Goal: Task Accomplishment & Management: Complete application form

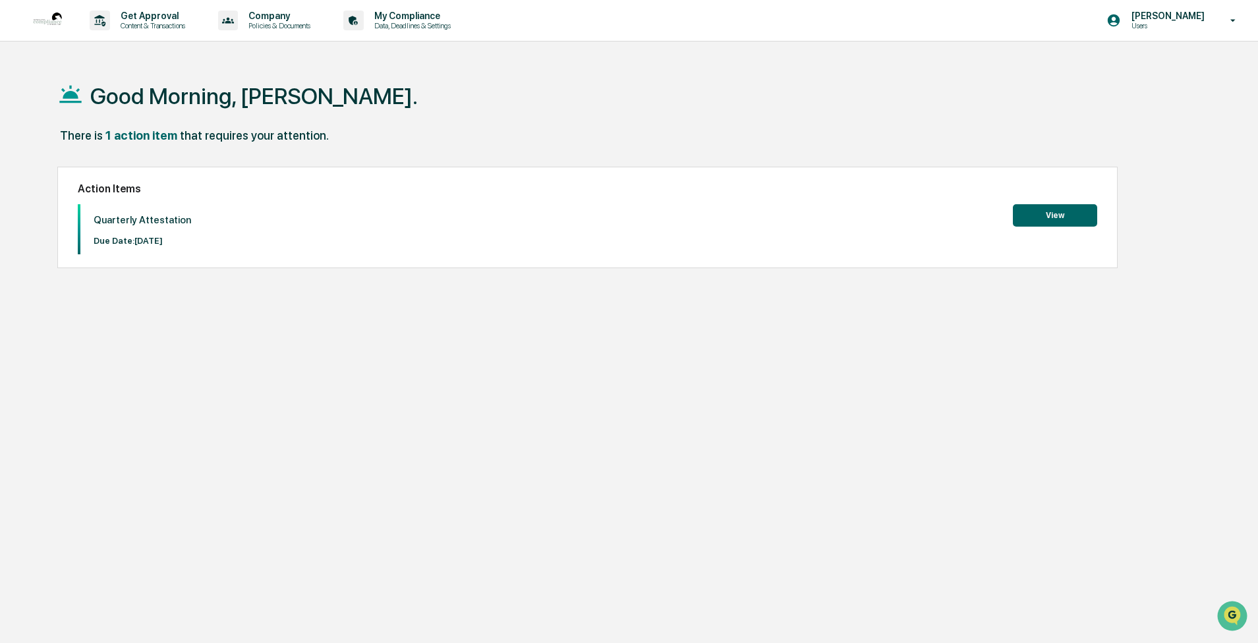
click at [1053, 215] on button "View" at bounding box center [1054, 215] width 84 height 22
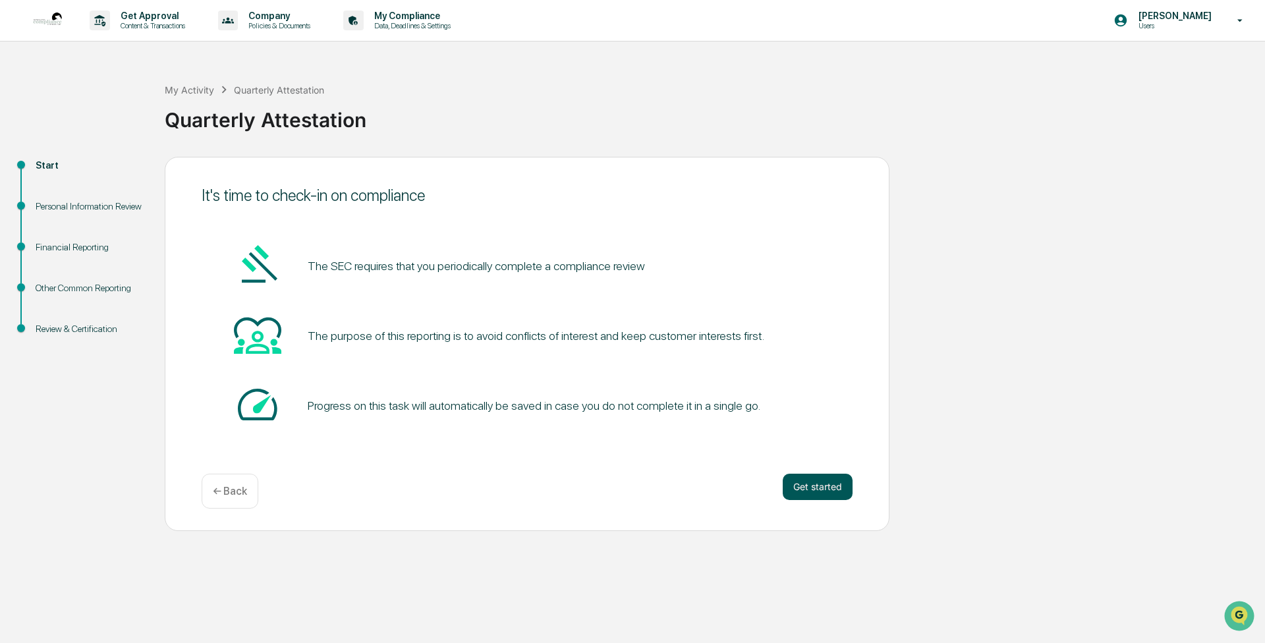
click at [818, 487] on button "Get started" at bounding box center [818, 487] width 70 height 26
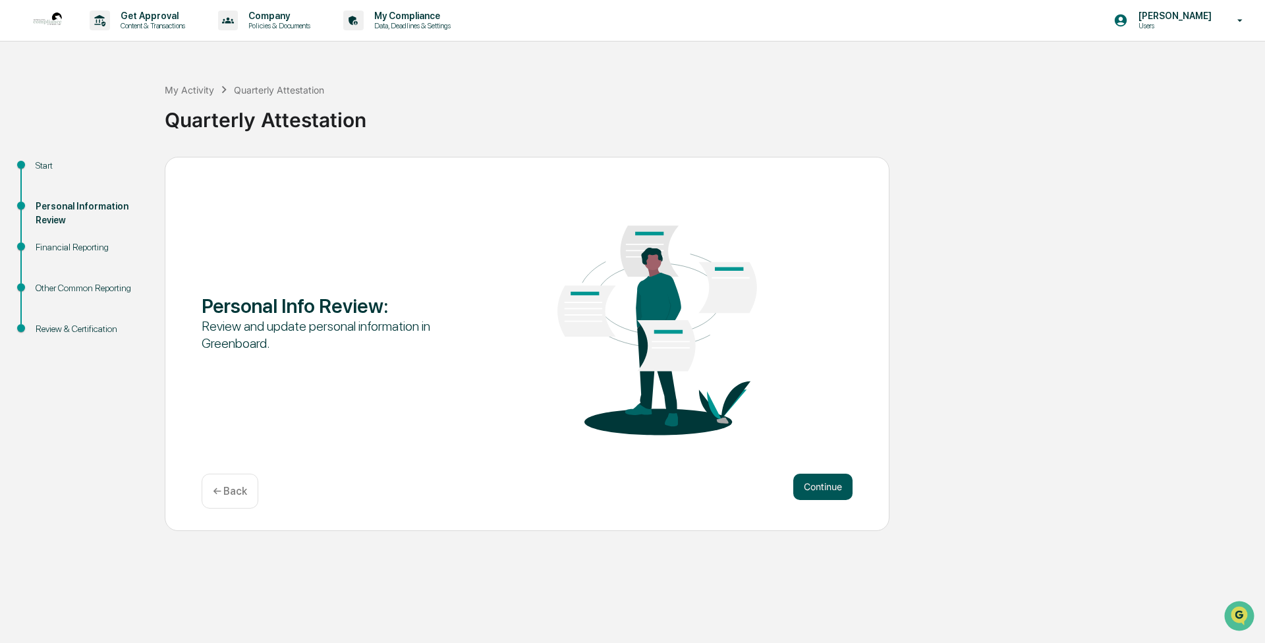
click at [817, 485] on button "Continue" at bounding box center [822, 487] width 59 height 26
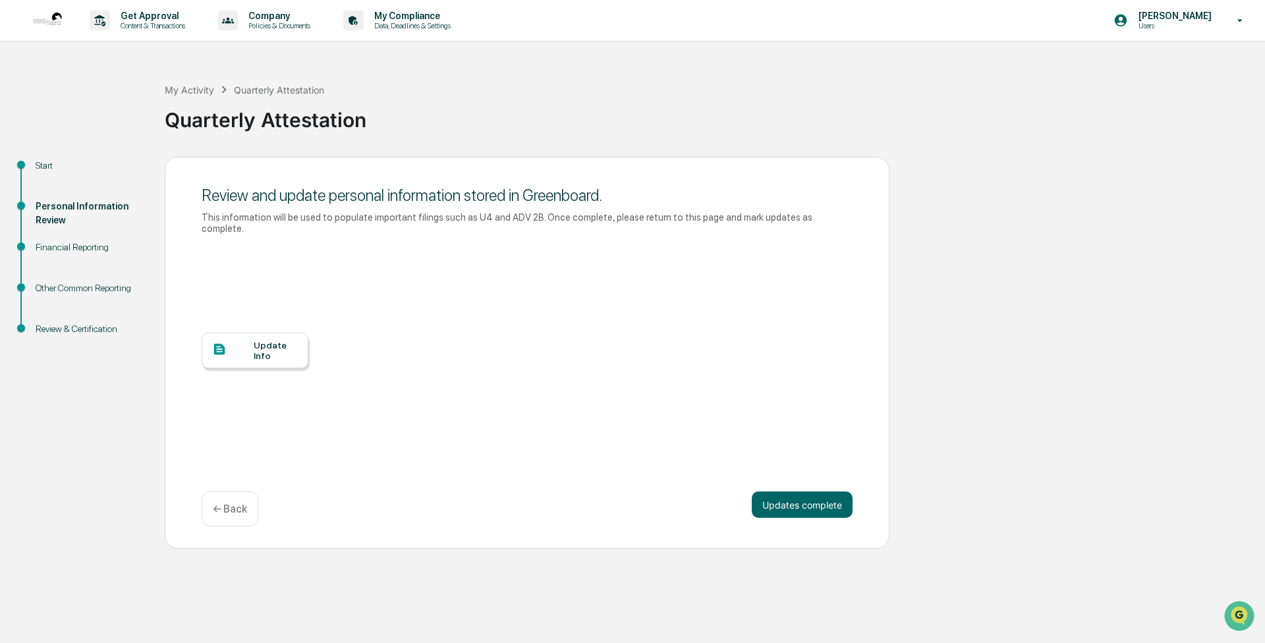
click at [271, 341] on div "Update Info" at bounding box center [276, 350] width 44 height 21
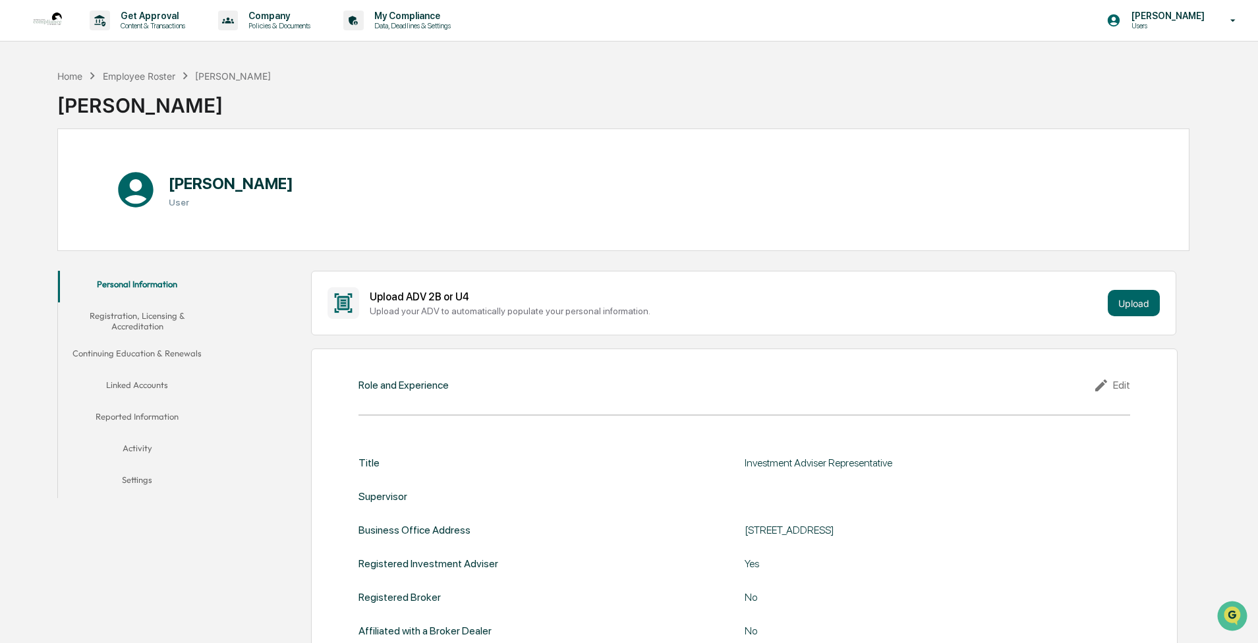
click at [145, 321] on button "Registration, Licensing & Accreditation" at bounding box center [137, 321] width 158 height 38
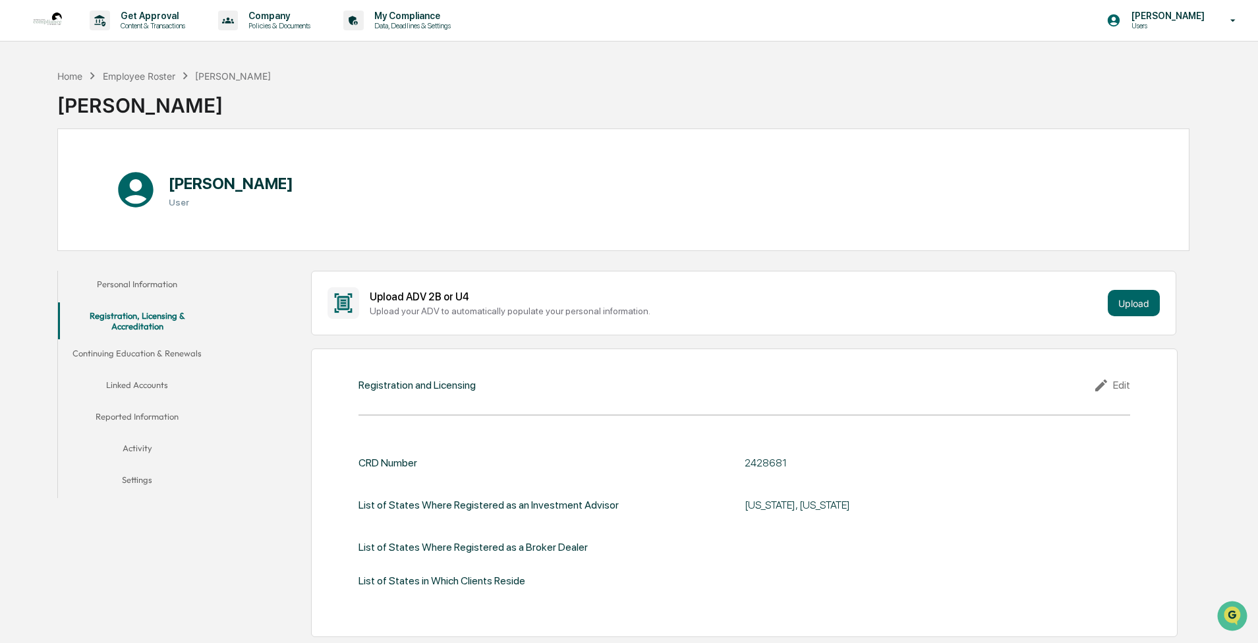
click at [148, 356] on button "Continuing Education & Renewals" at bounding box center [137, 356] width 158 height 32
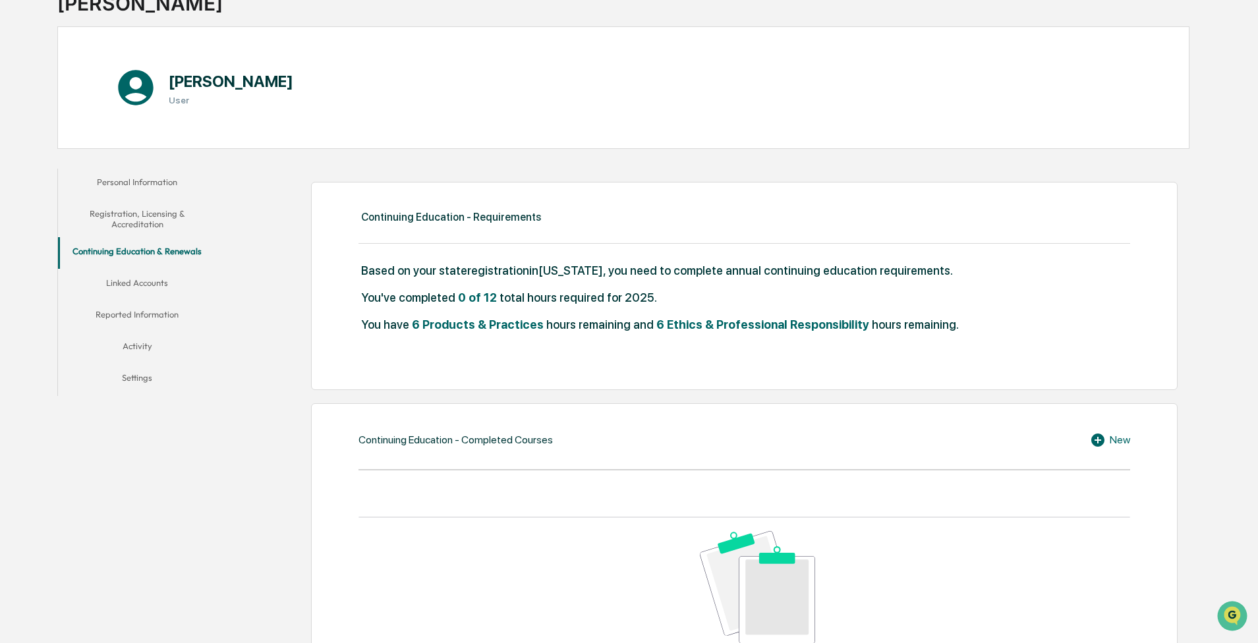
scroll to position [103, 0]
click at [140, 221] on button "Registration, Licensing & Accreditation" at bounding box center [137, 219] width 158 height 38
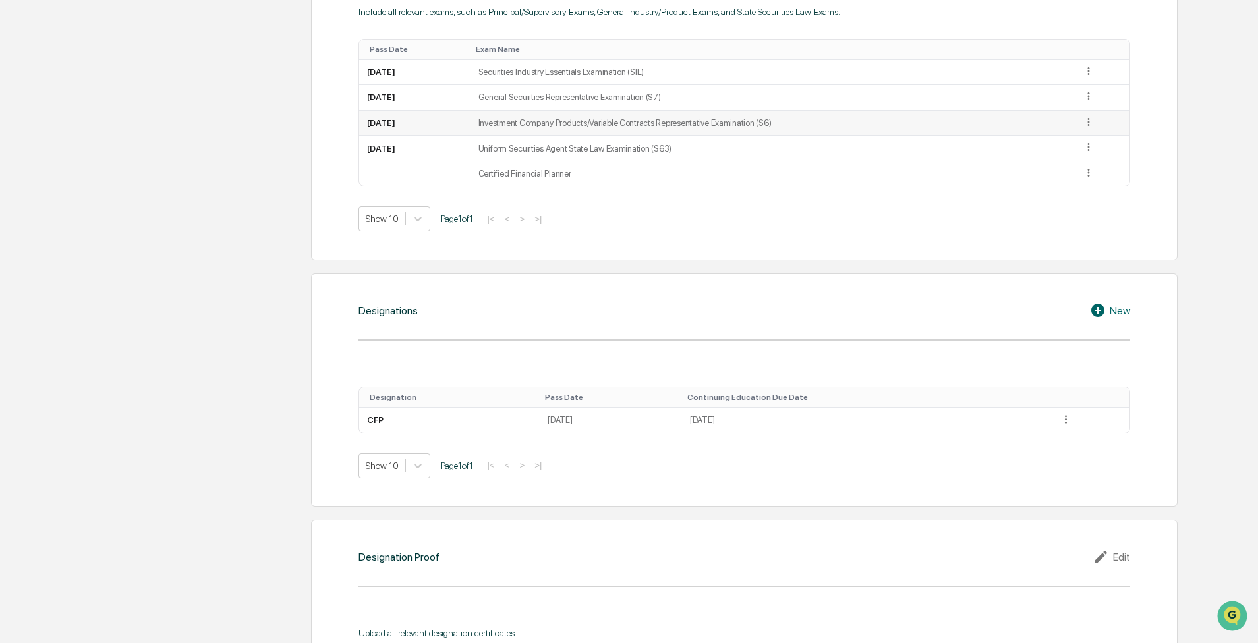
scroll to position [753, 0]
click at [1064, 418] on icon at bounding box center [1065, 418] width 13 height 13
click at [1049, 437] on div "Edit" at bounding box center [1050, 436] width 42 height 21
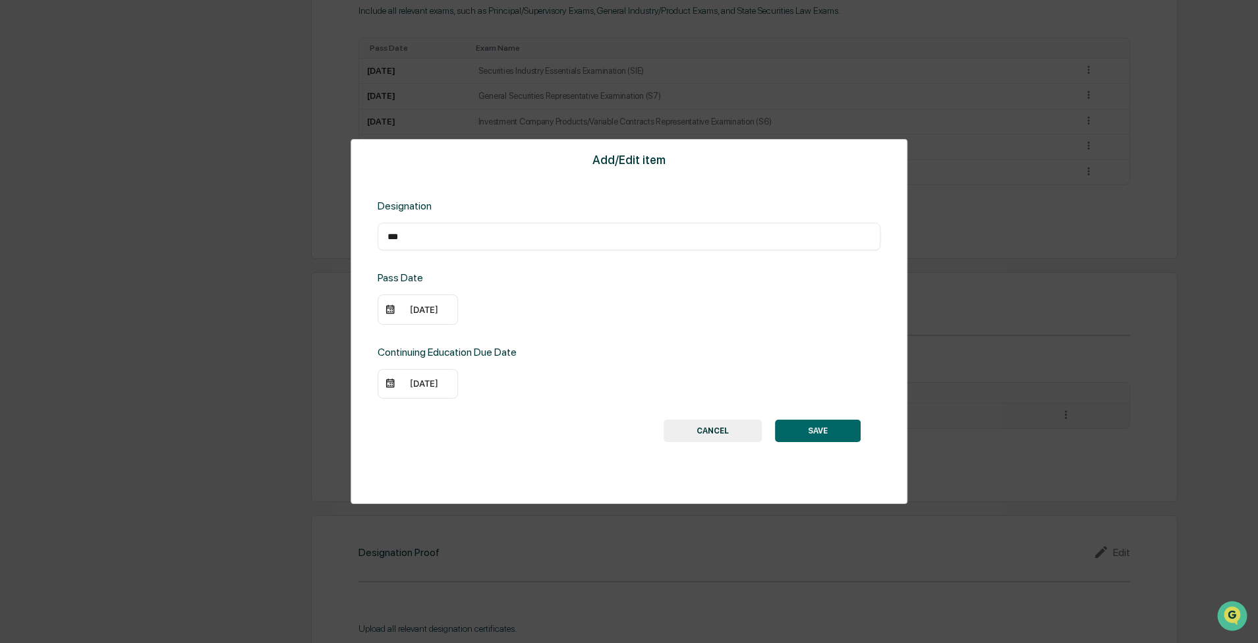
click at [442, 385] on div "05/31/2025" at bounding box center [424, 383] width 53 height 11
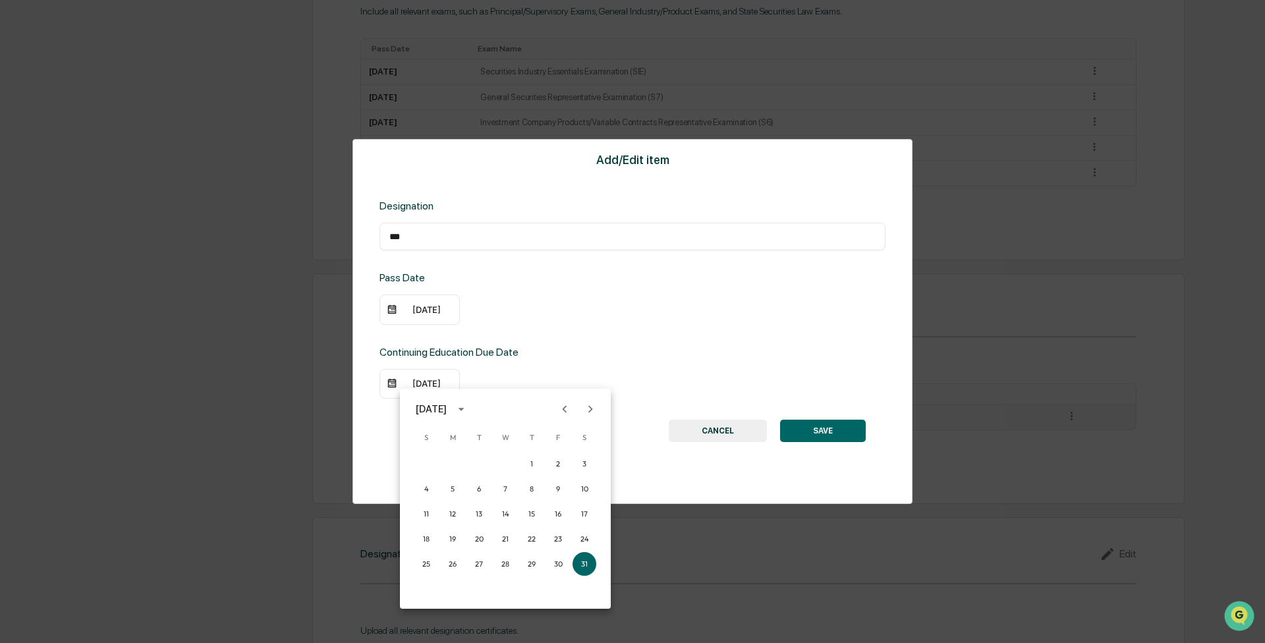
click at [593, 410] on icon "Next month" at bounding box center [590, 409] width 14 height 14
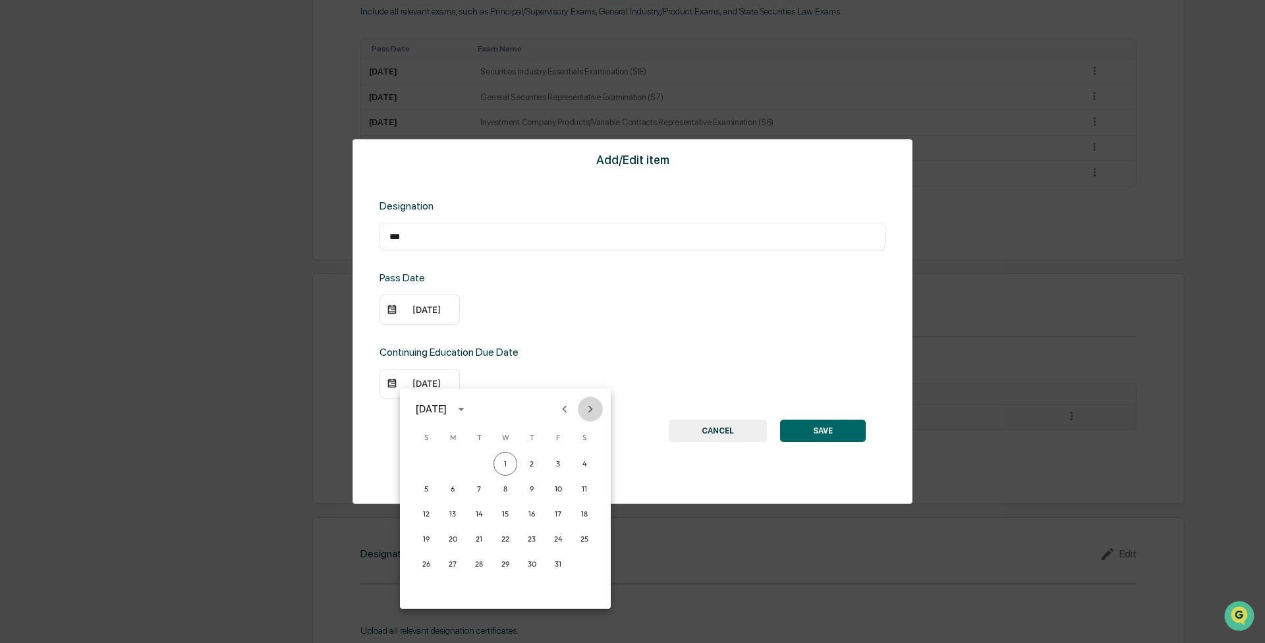
click at [593, 408] on icon "Next month" at bounding box center [590, 409] width 14 height 14
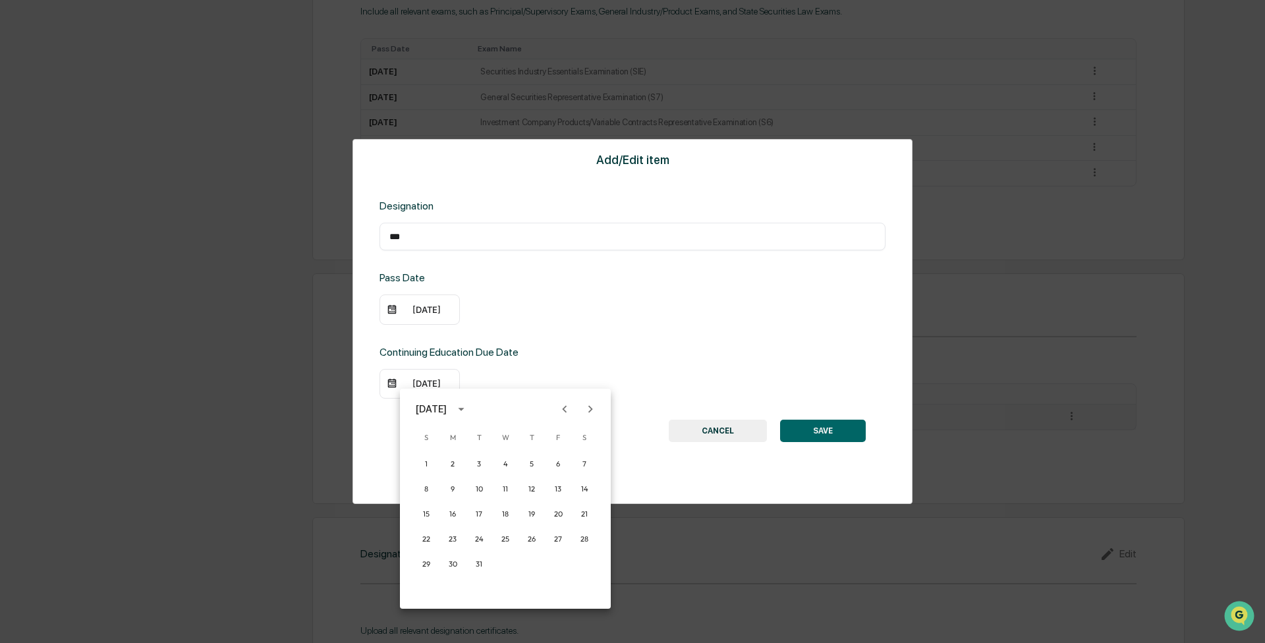
click at [593, 408] on icon "Next month" at bounding box center [590, 409] width 14 height 14
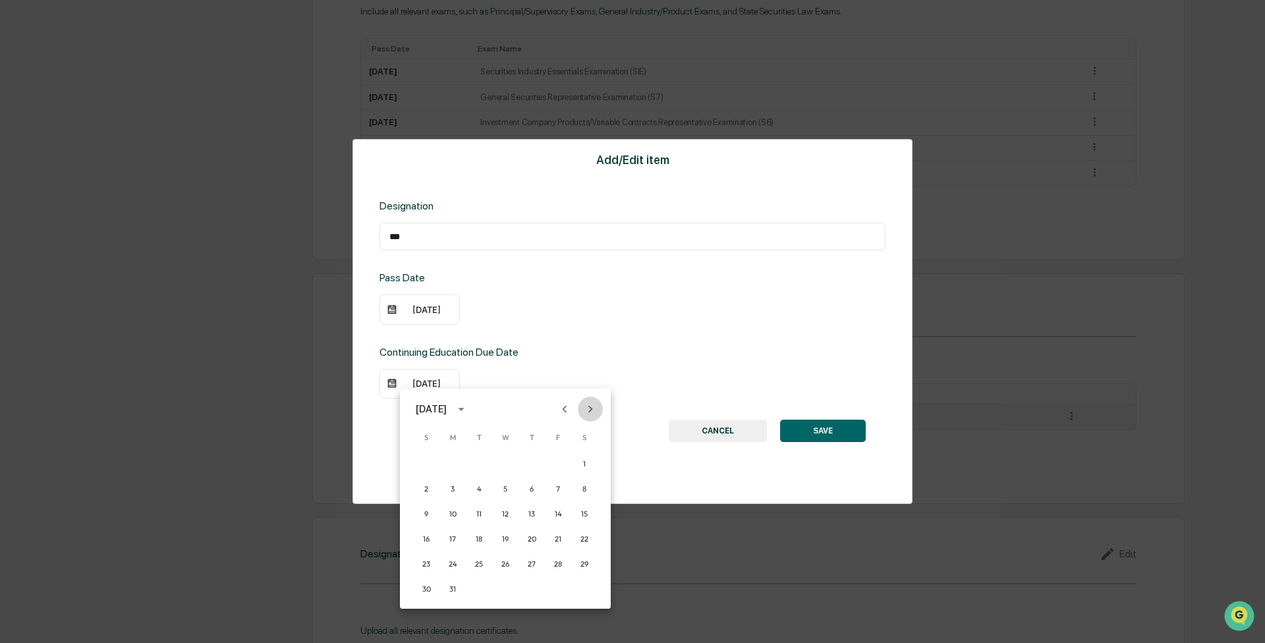
click at [593, 408] on icon "Next month" at bounding box center [590, 409] width 14 height 14
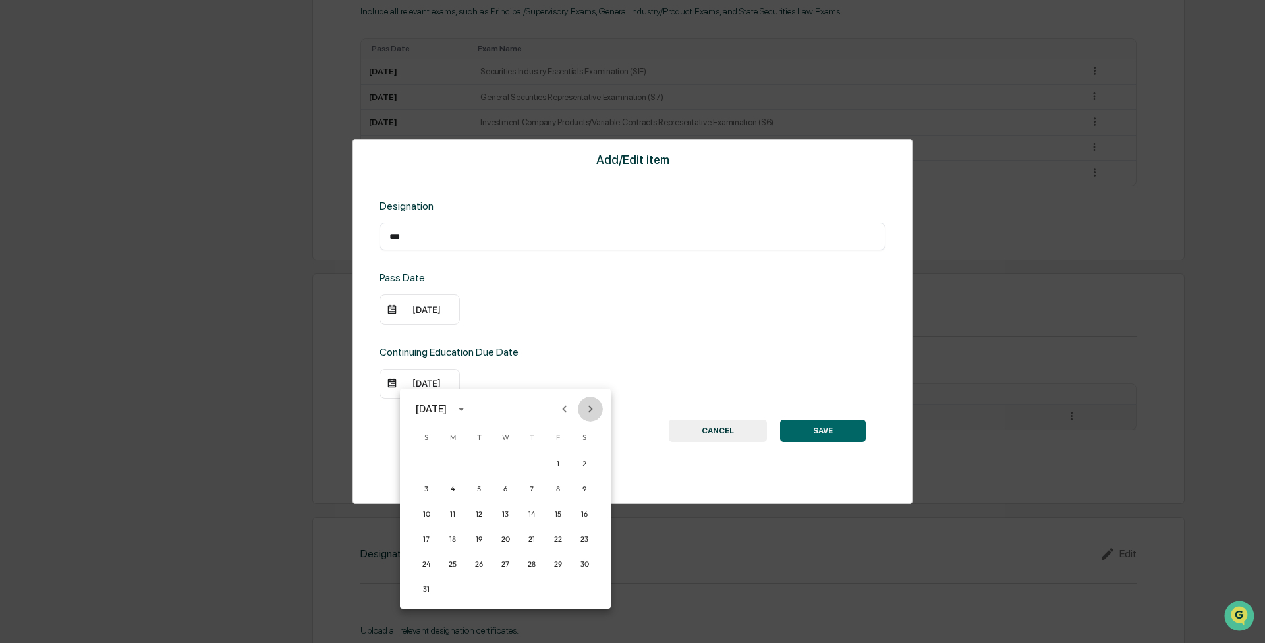
click at [593, 408] on icon "Next month" at bounding box center [590, 409] width 14 height 14
click at [449, 588] on button "31" at bounding box center [453, 589] width 24 height 24
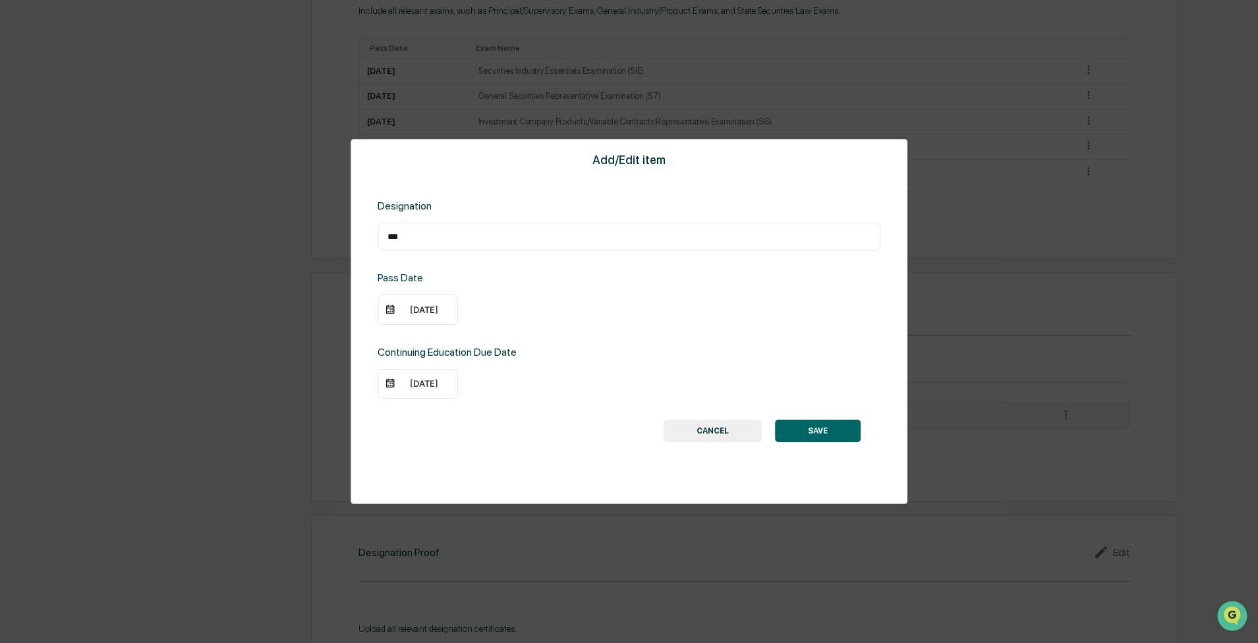
click at [813, 425] on button "SAVE" at bounding box center [818, 431] width 86 height 22
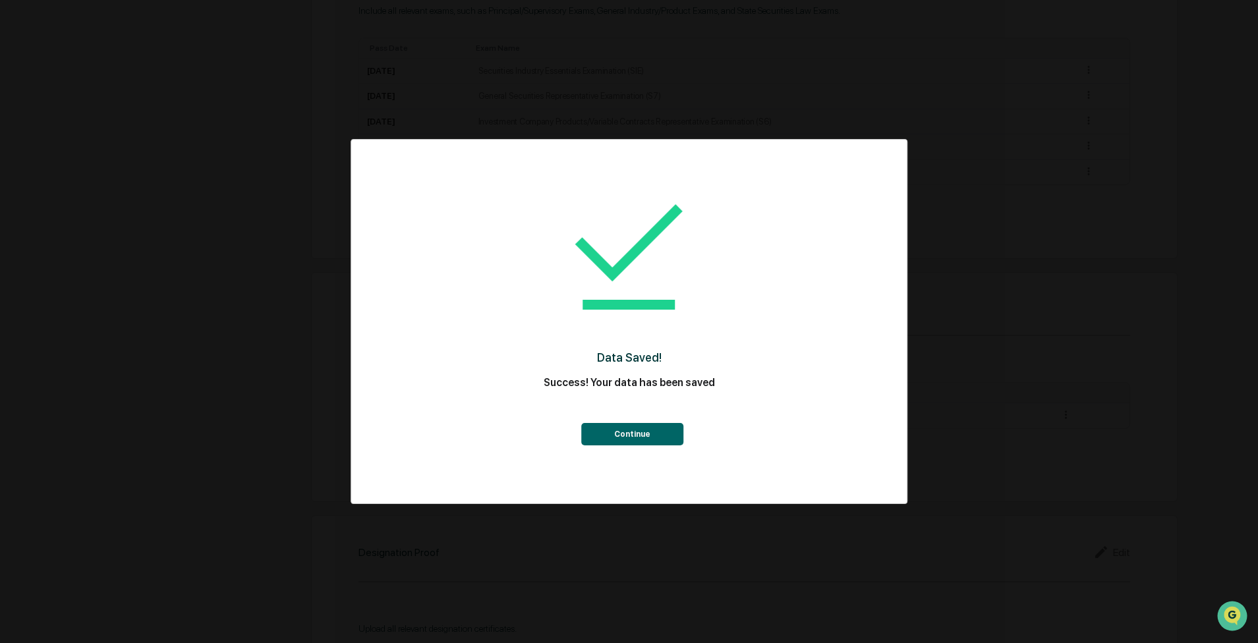
click at [655, 436] on button "Continue" at bounding box center [632, 434] width 102 height 22
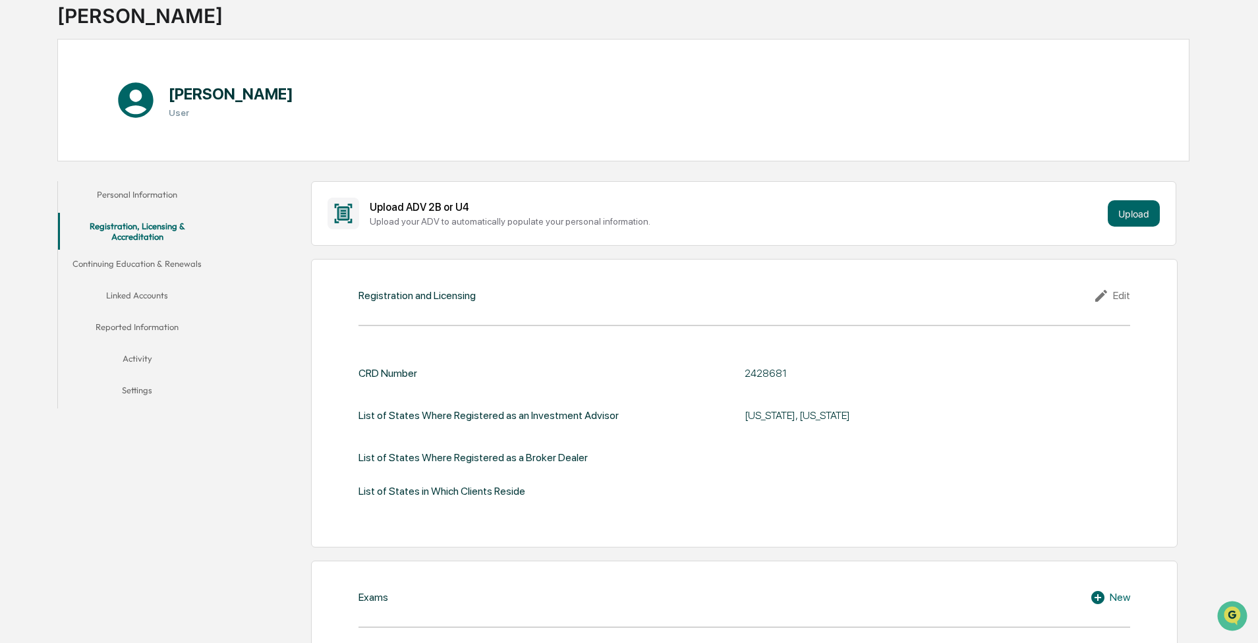
scroll to position [78, 0]
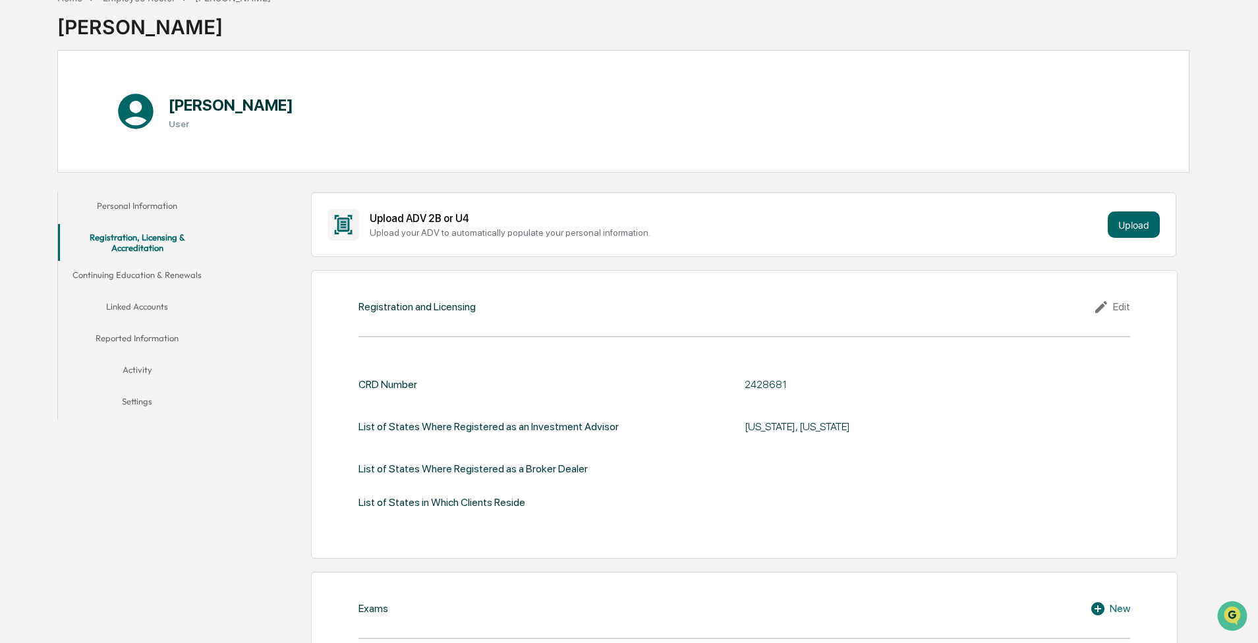
click at [157, 274] on button "Continuing Education & Renewals" at bounding box center [137, 278] width 158 height 32
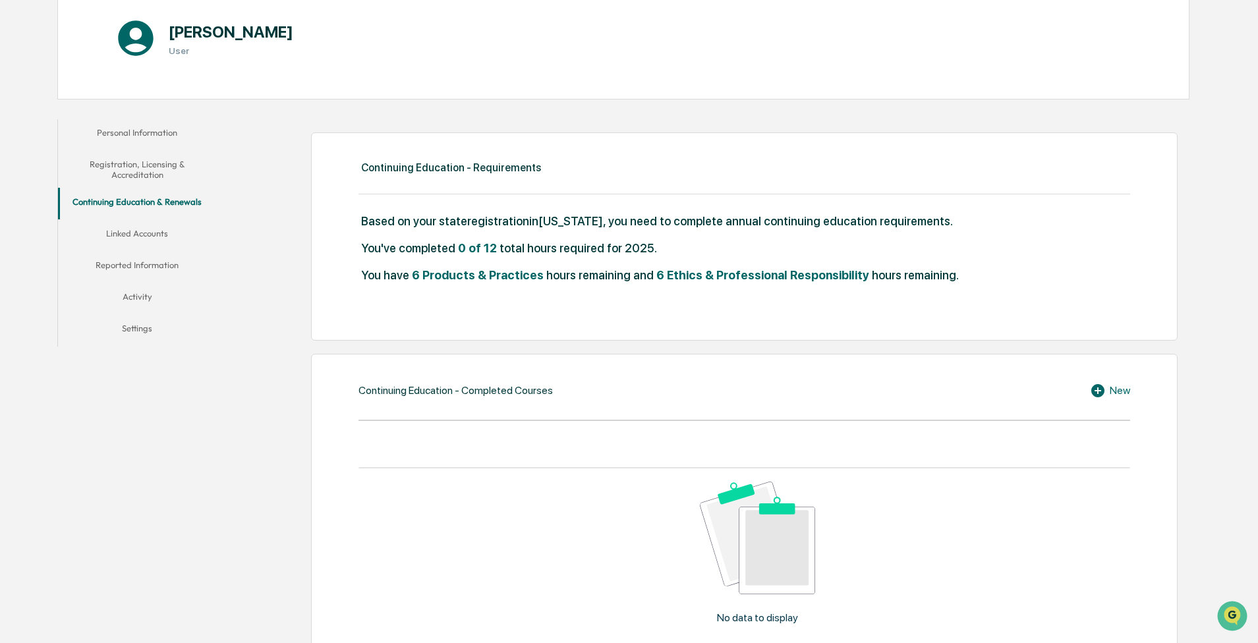
scroll to position [167, 0]
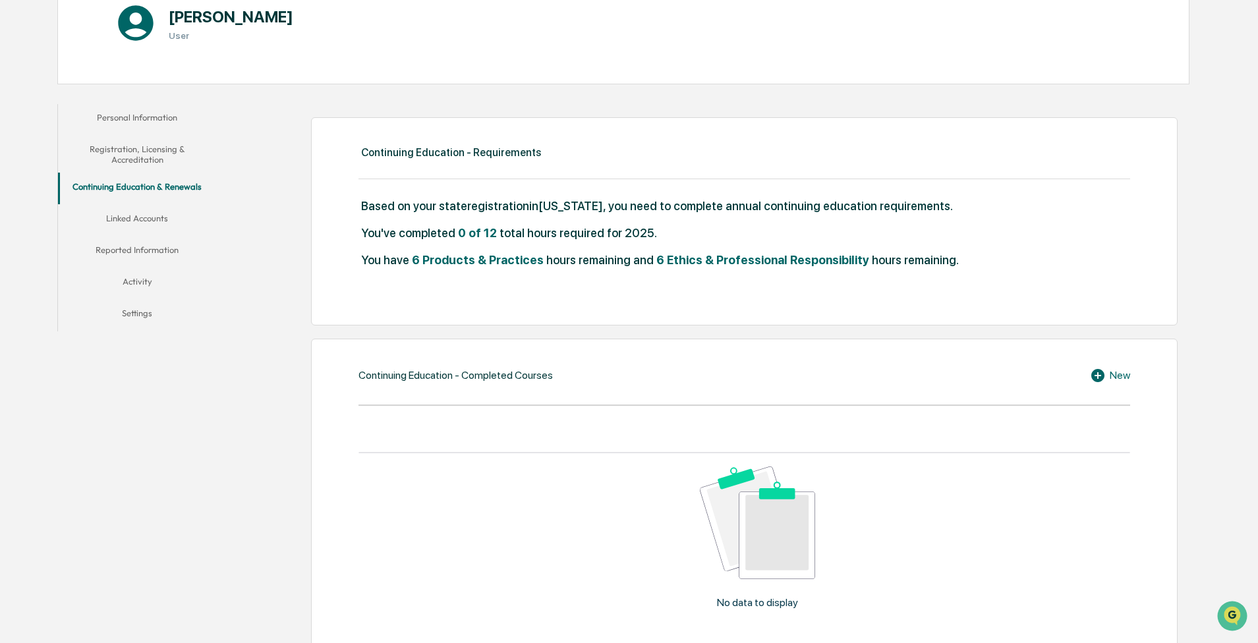
click at [144, 220] on button "Linked Accounts" at bounding box center [137, 221] width 158 height 32
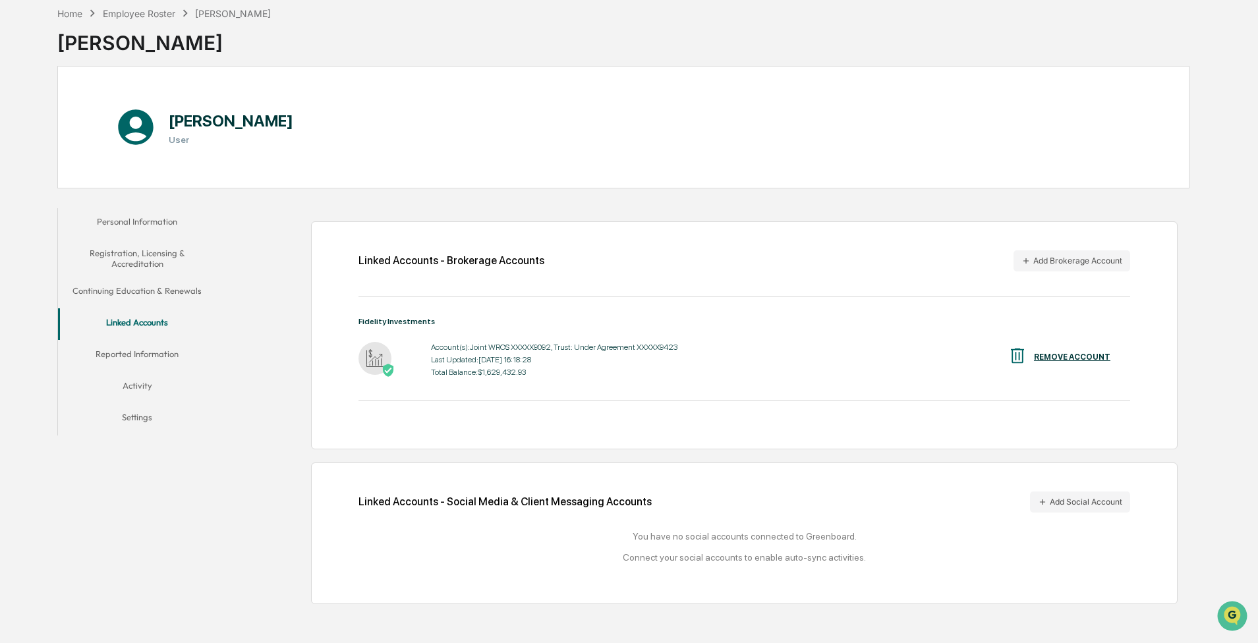
scroll to position [76, 0]
click at [146, 341] on button "Reported Information" at bounding box center [137, 357] width 158 height 32
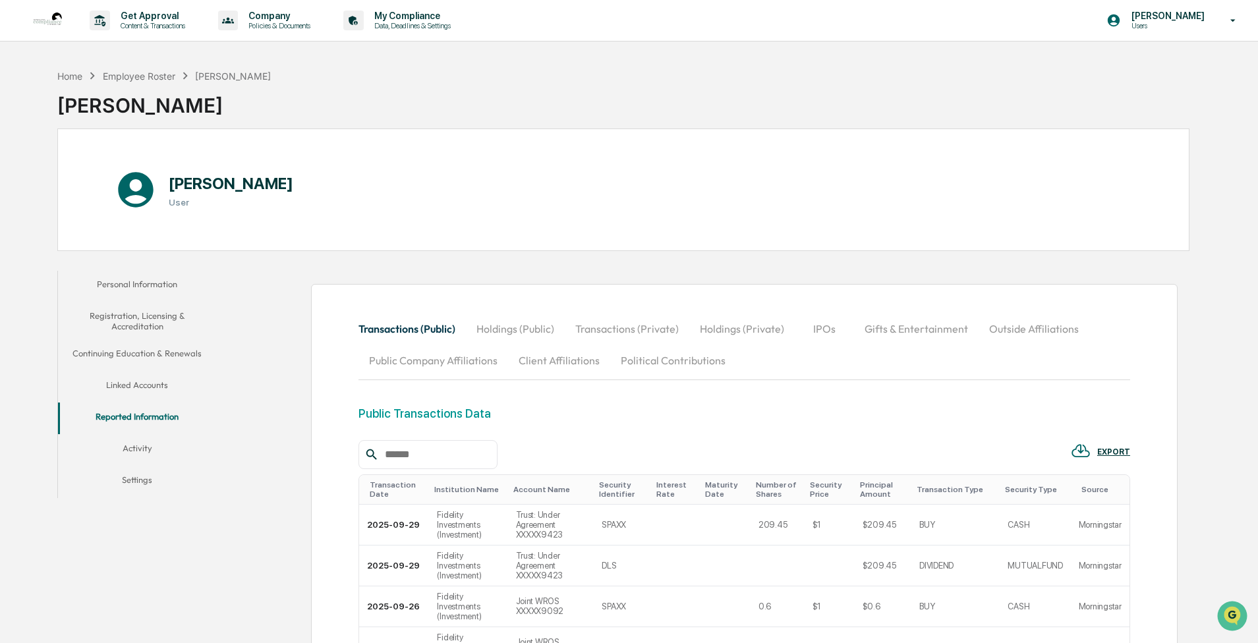
click at [136, 447] on button "Activity" at bounding box center [137, 451] width 158 height 32
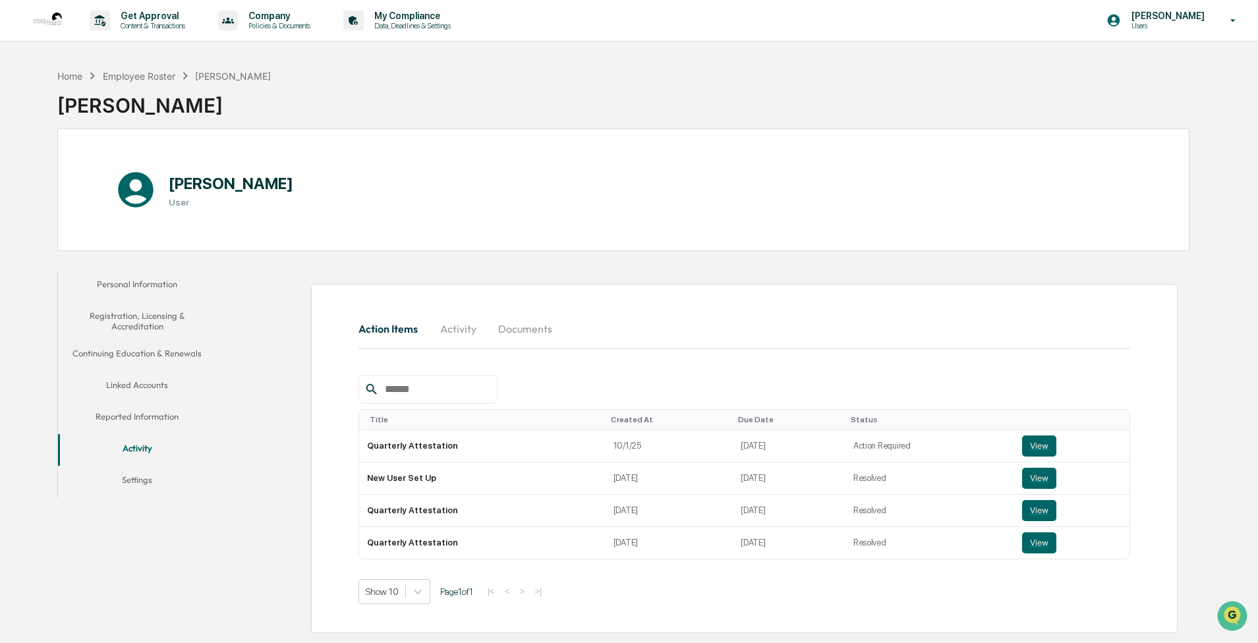
click at [140, 479] on button "Settings" at bounding box center [137, 482] width 158 height 32
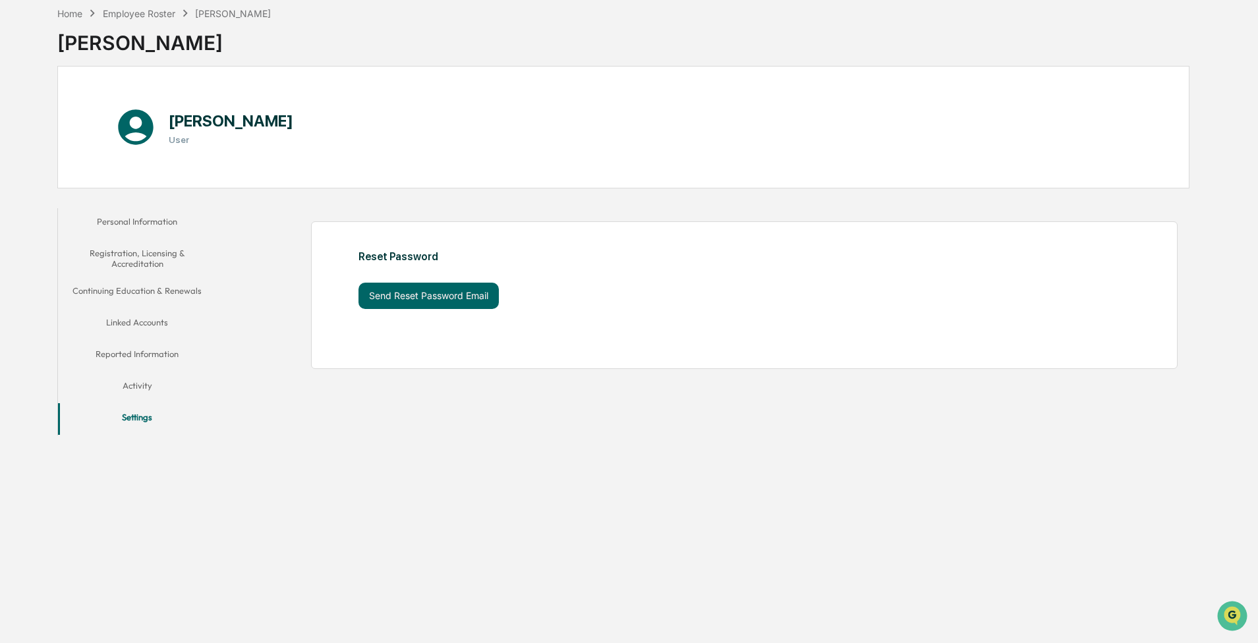
scroll to position [76, 0]
click at [136, 373] on button "Activity" at bounding box center [137, 388] width 158 height 32
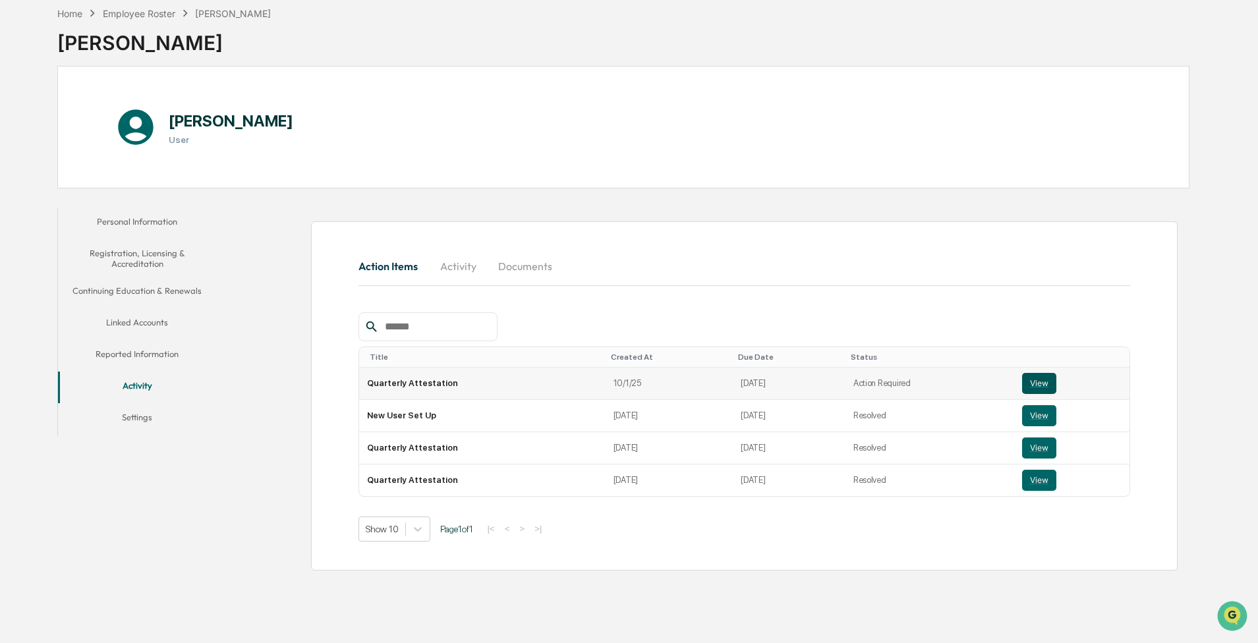
click at [1033, 373] on button "View" at bounding box center [1039, 383] width 34 height 21
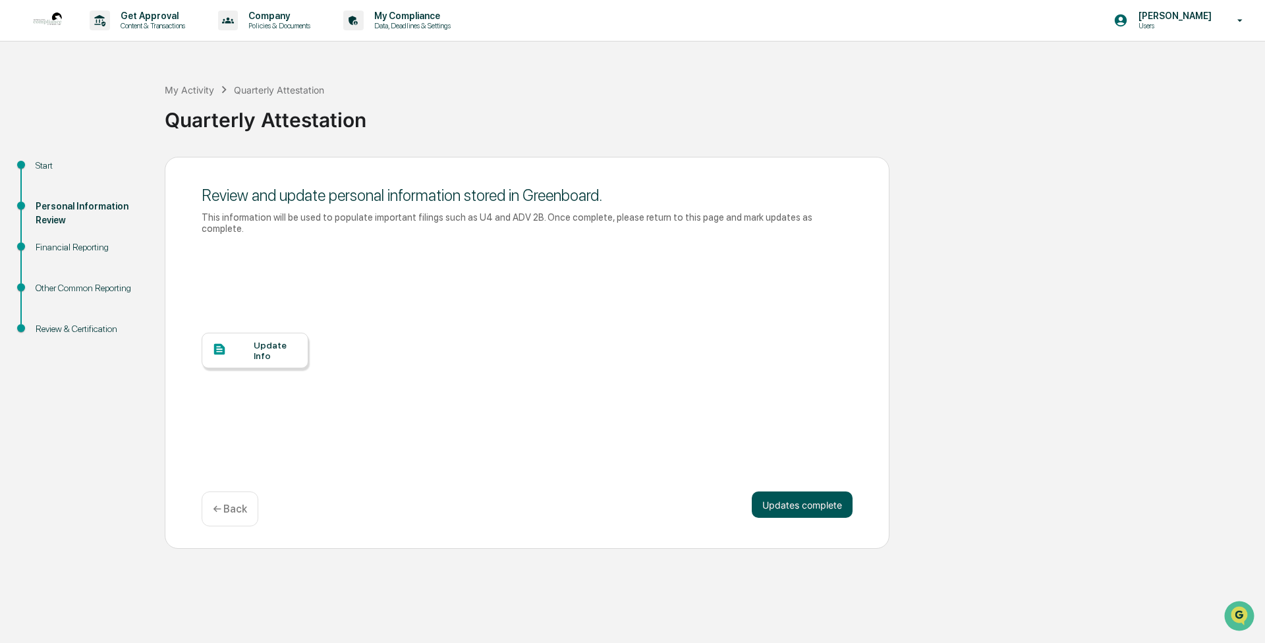
click at [801, 497] on button "Updates complete" at bounding box center [802, 504] width 101 height 26
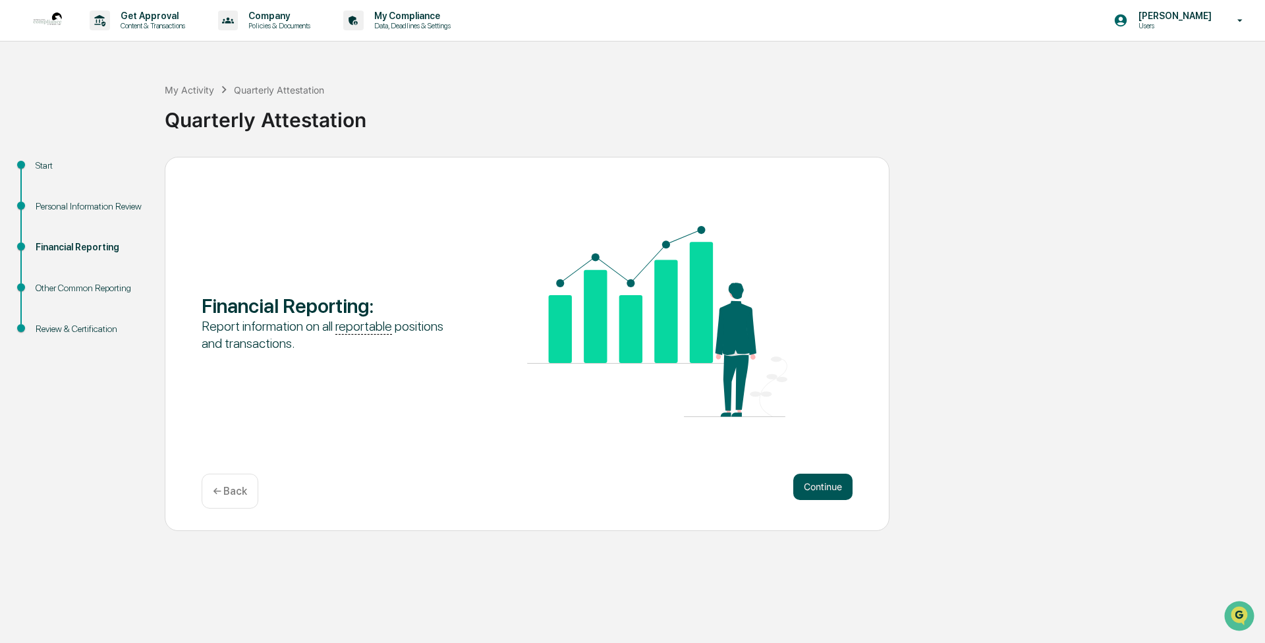
click at [824, 488] on button "Continue" at bounding box center [822, 487] width 59 height 26
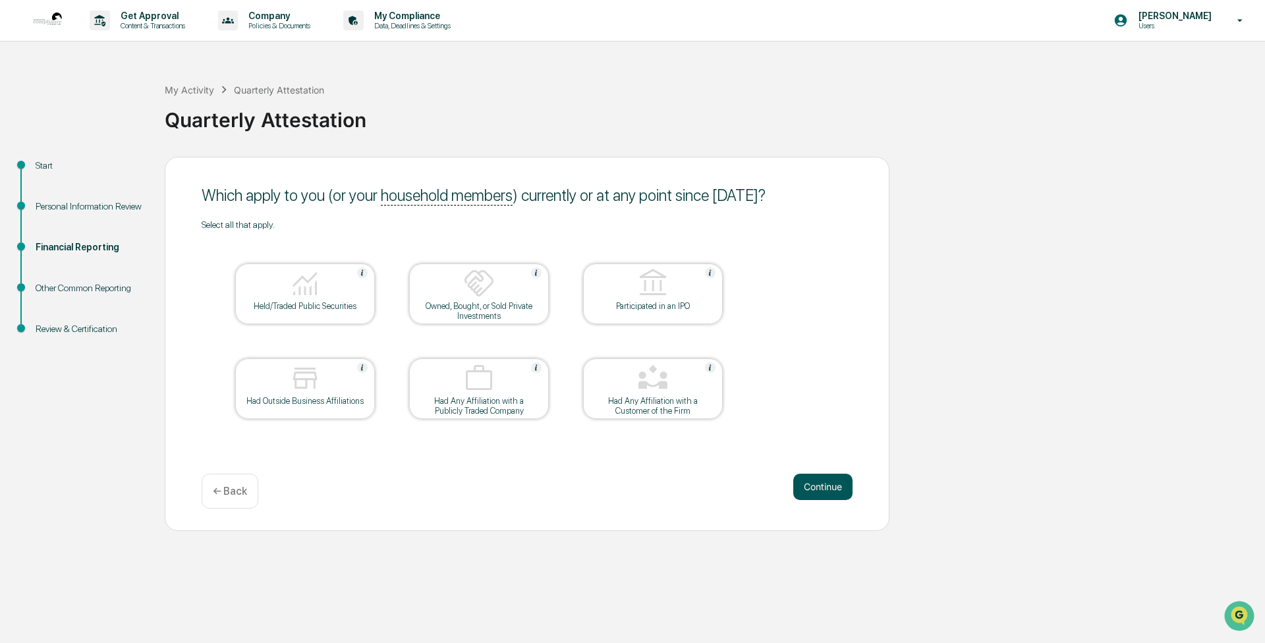
click at [823, 492] on button "Continue" at bounding box center [822, 487] width 59 height 26
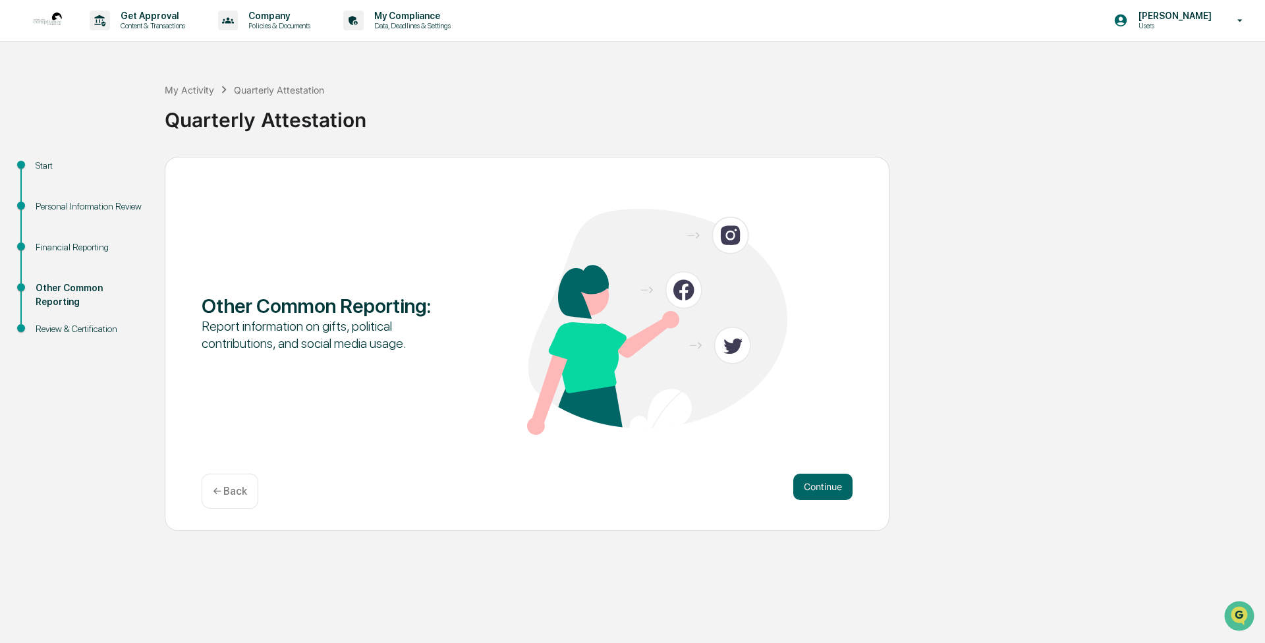
click at [823, 492] on button "Continue" at bounding box center [822, 487] width 59 height 26
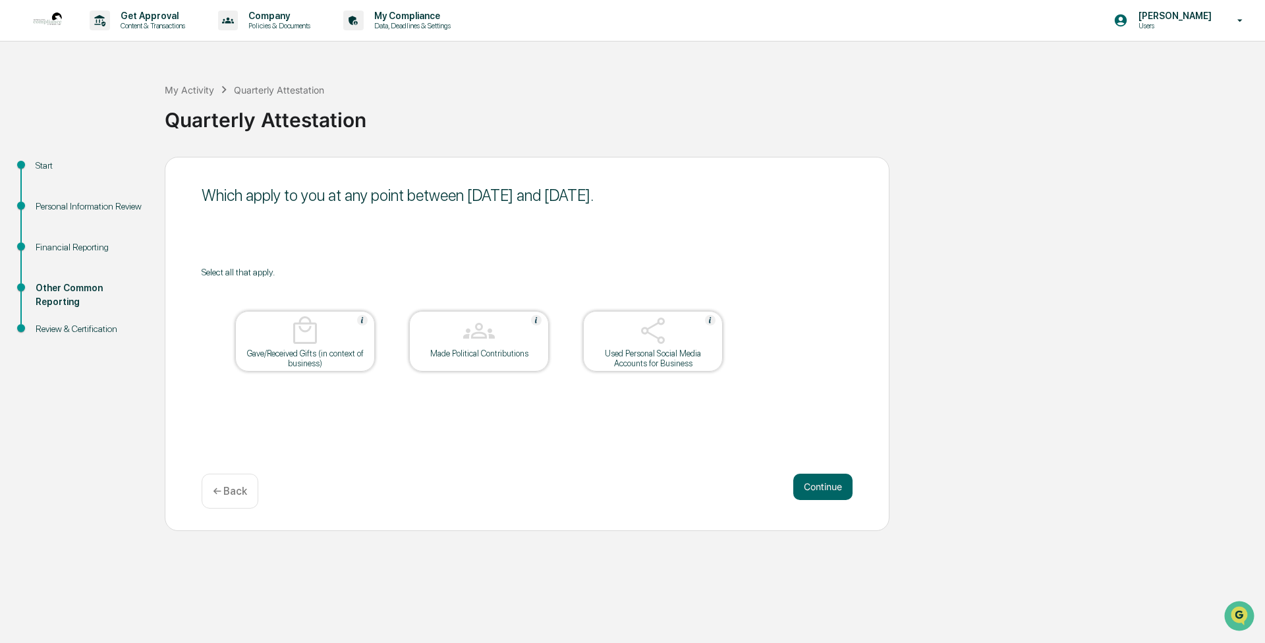
click at [823, 492] on button "Continue" at bounding box center [822, 487] width 59 height 26
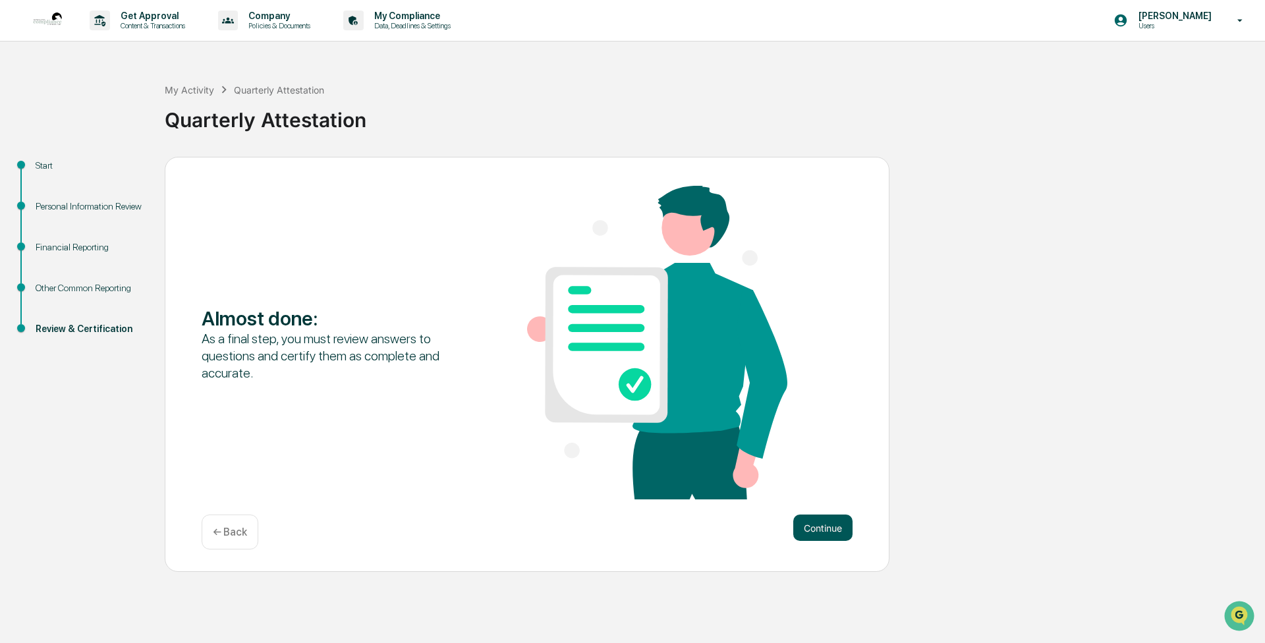
click at [820, 528] on button "Continue" at bounding box center [822, 527] width 59 height 26
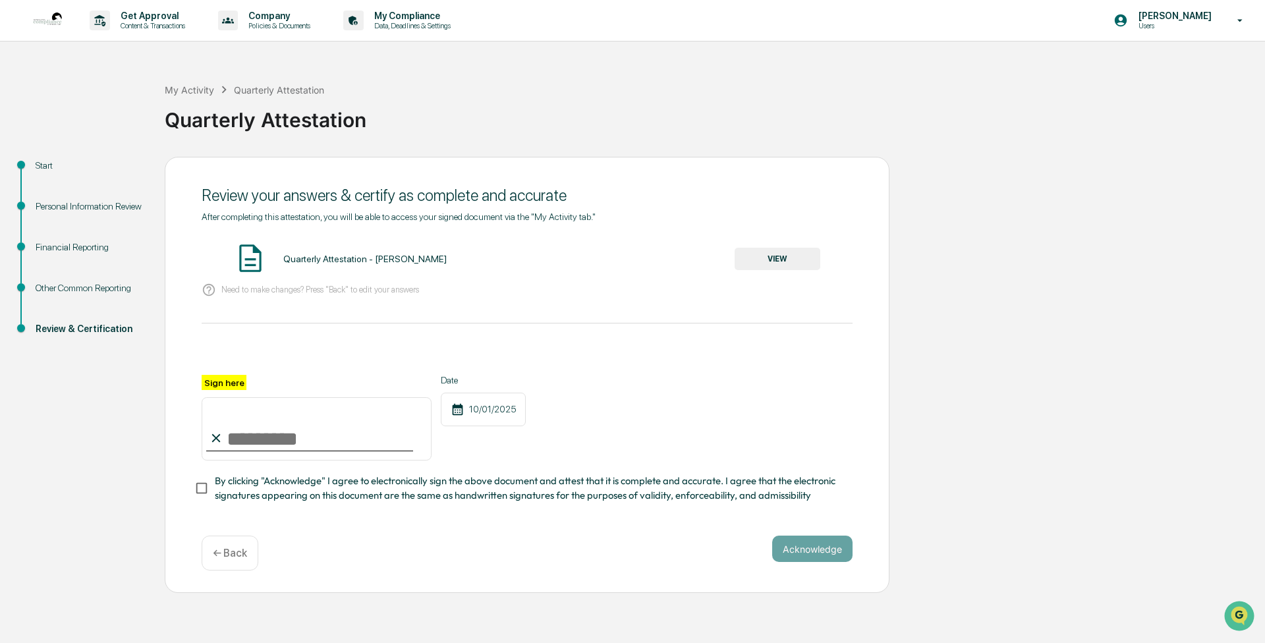
click at [225, 439] on input "Sign here" at bounding box center [317, 428] width 230 height 63
type input "**********"
click at [804, 549] on button "Acknowledge" at bounding box center [812, 549] width 80 height 26
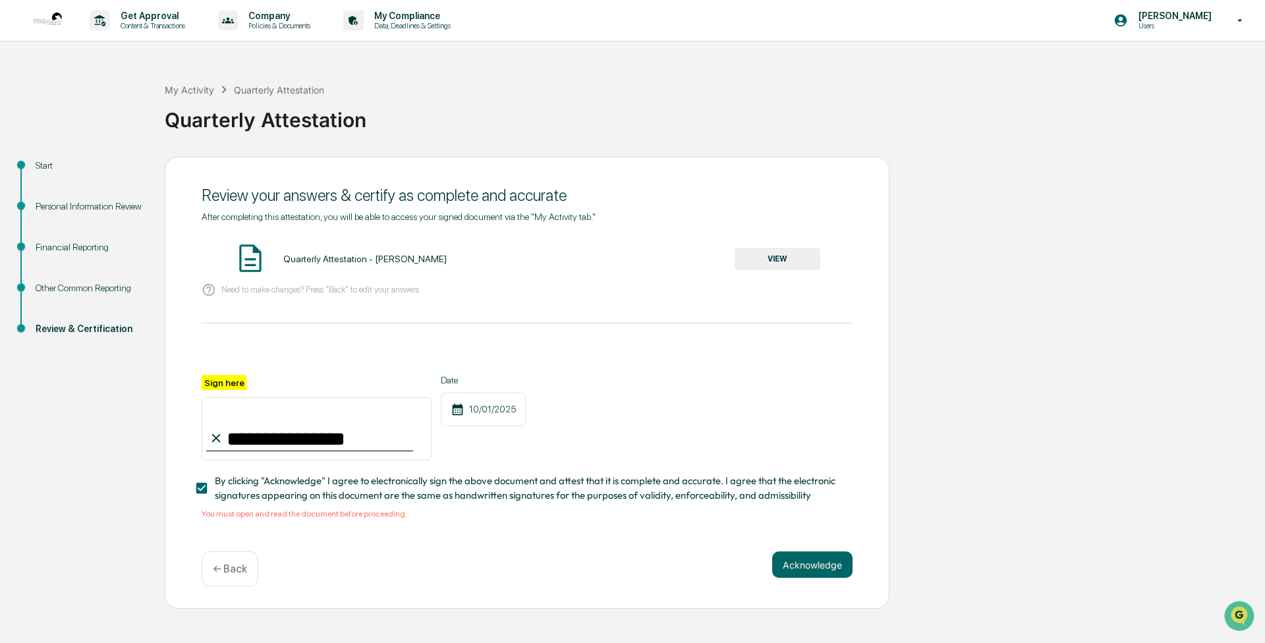
click at [769, 263] on button "VIEW" at bounding box center [777, 259] width 86 height 22
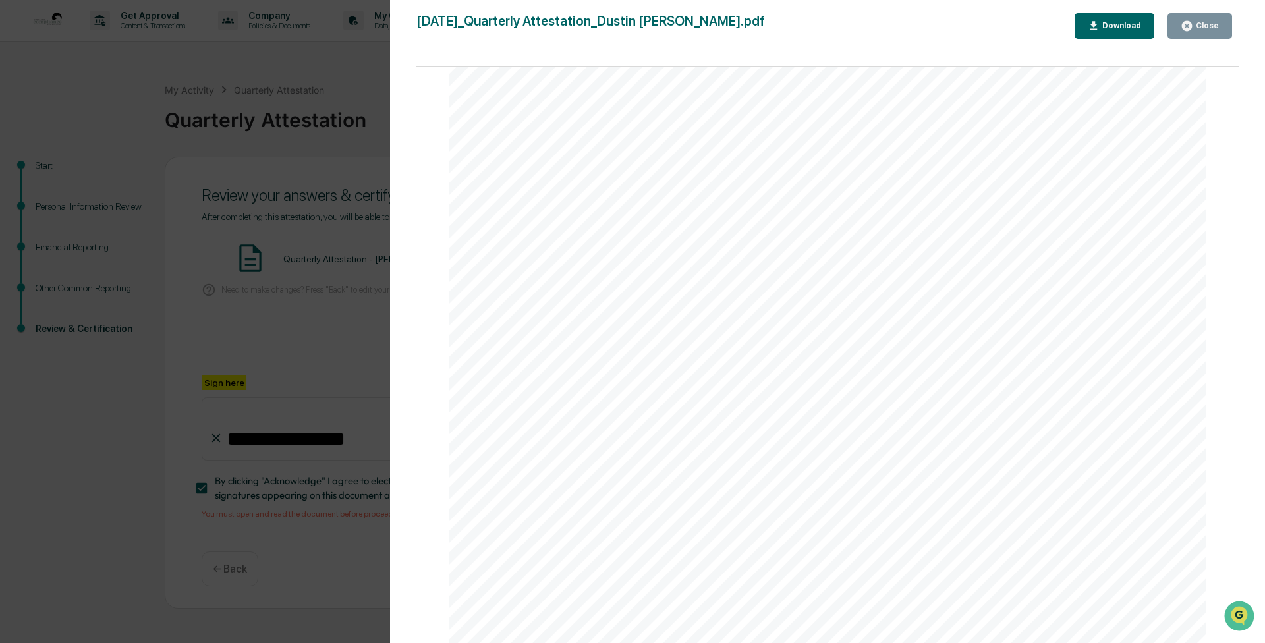
scroll to position [2748, 0]
click at [1199, 26] on div "Close" at bounding box center [1206, 25] width 26 height 9
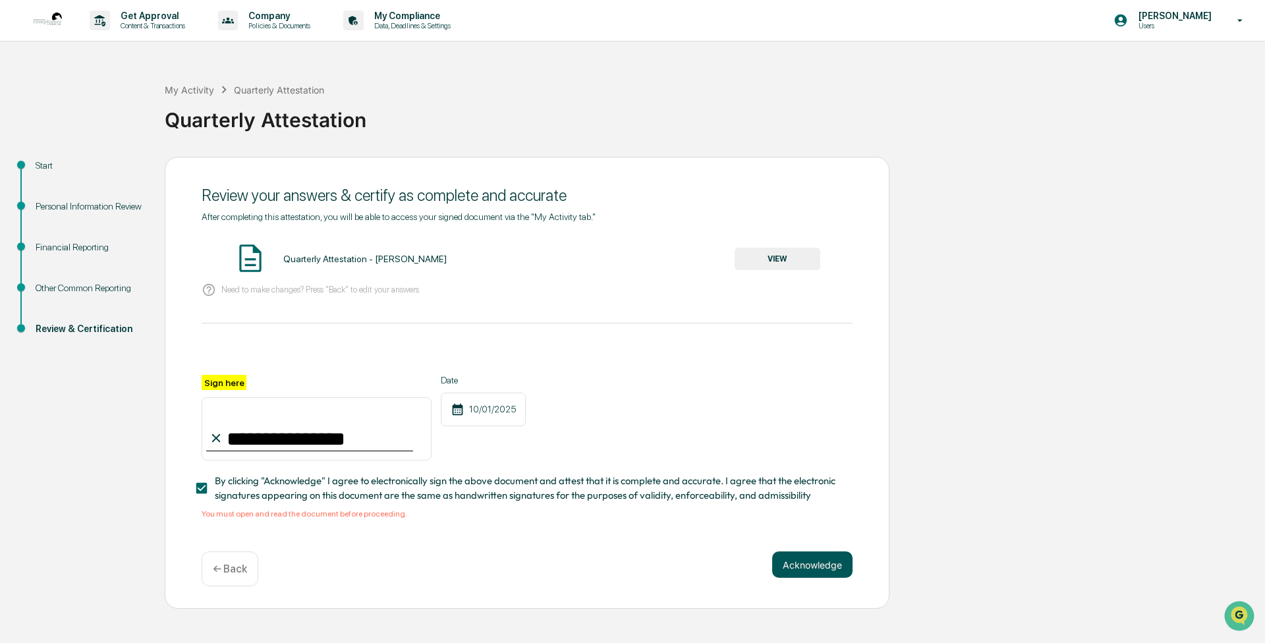
click at [810, 568] on button "Acknowledge" at bounding box center [812, 564] width 80 height 26
